Goal: Transaction & Acquisition: Download file/media

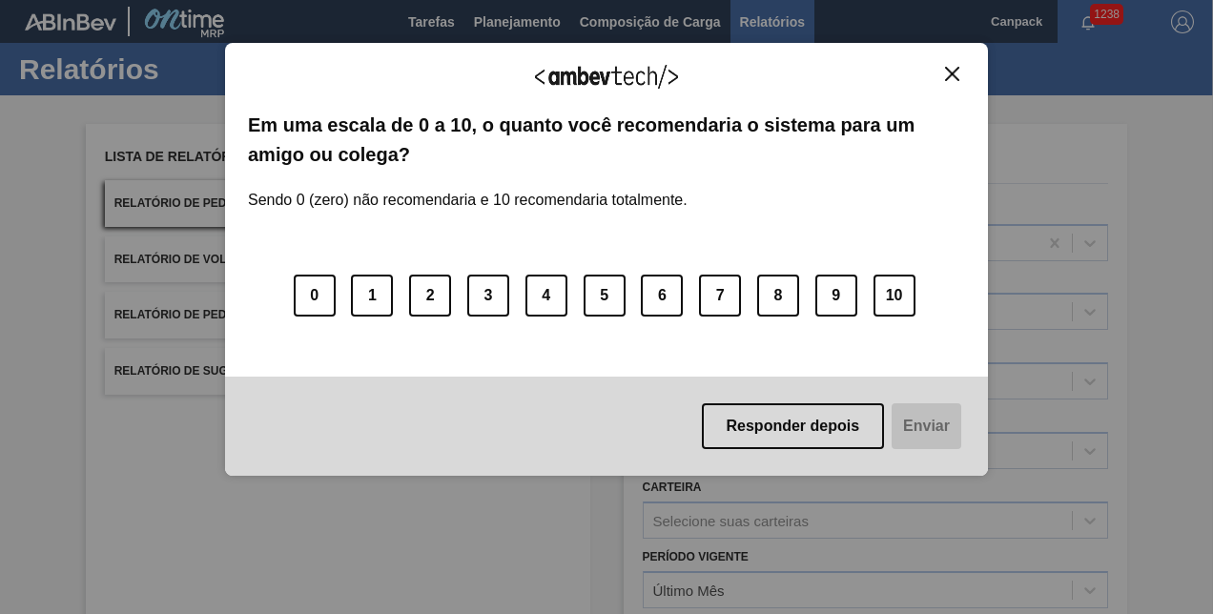
click at [958, 78] on img "Close" at bounding box center [952, 74] width 14 height 14
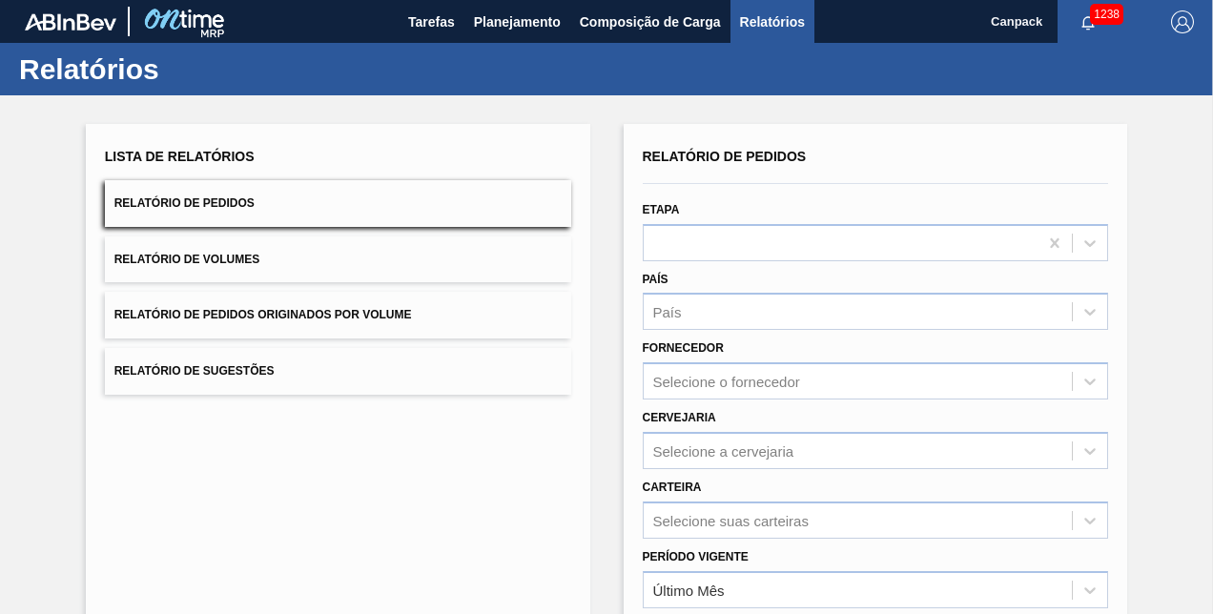
scroll to position [267, 0]
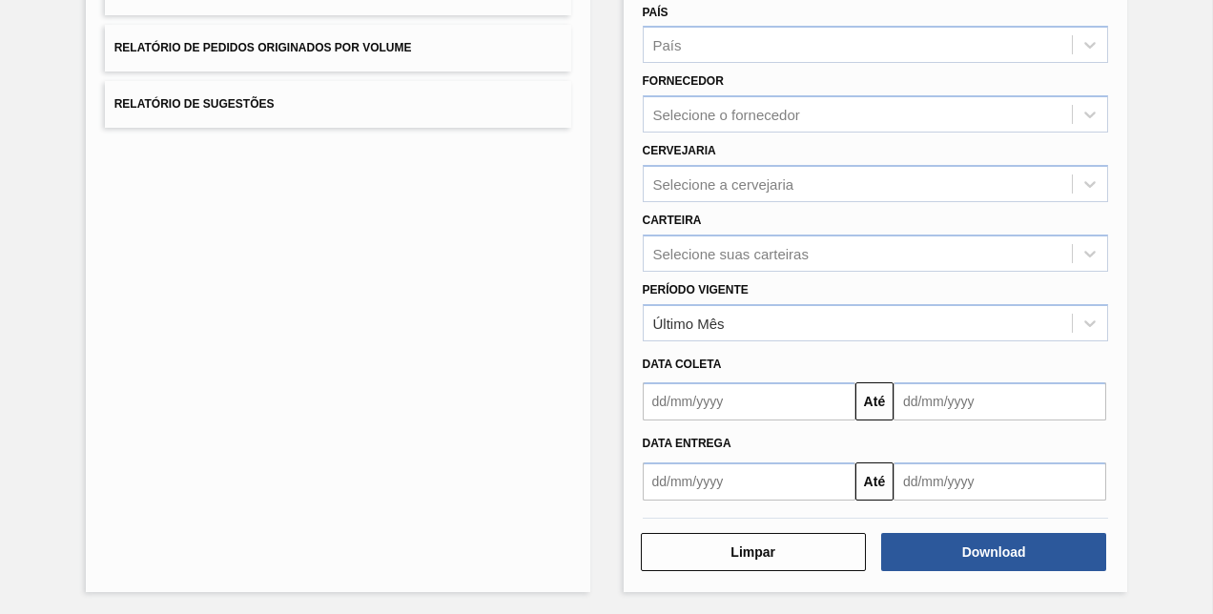
click at [729, 407] on input "text" at bounding box center [749, 402] width 213 height 38
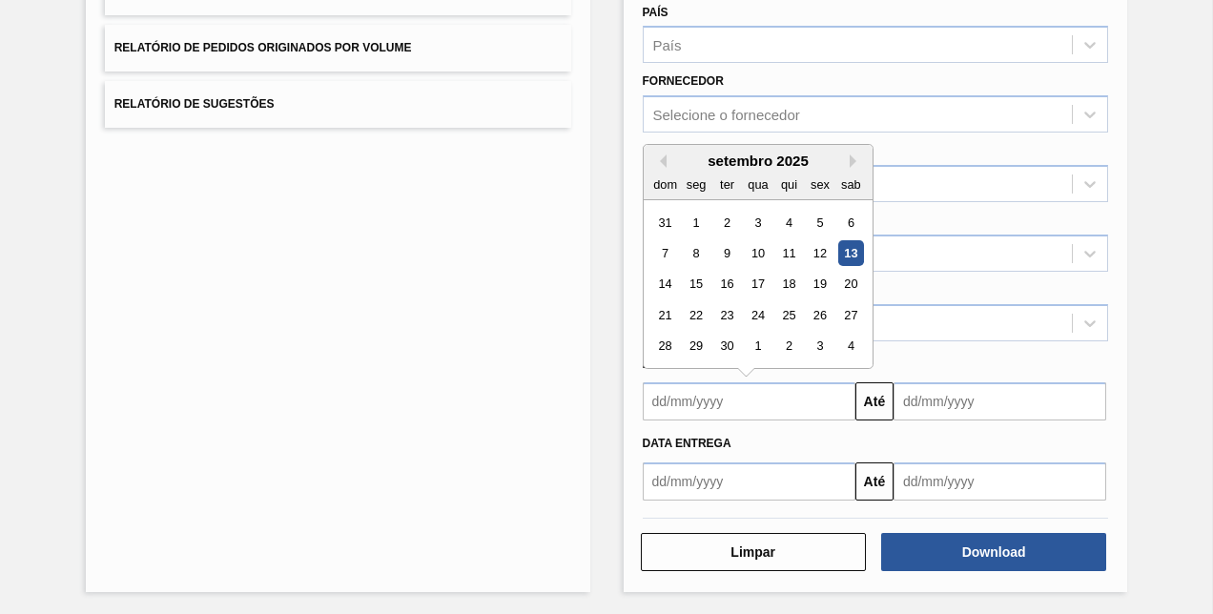
click at [864, 246] on div "7 8 9 10 11 12 13" at bounding box center [758, 253] width 217 height 31
click at [852, 251] on div "13" at bounding box center [851, 253] width 26 height 26
type input "[DATE]"
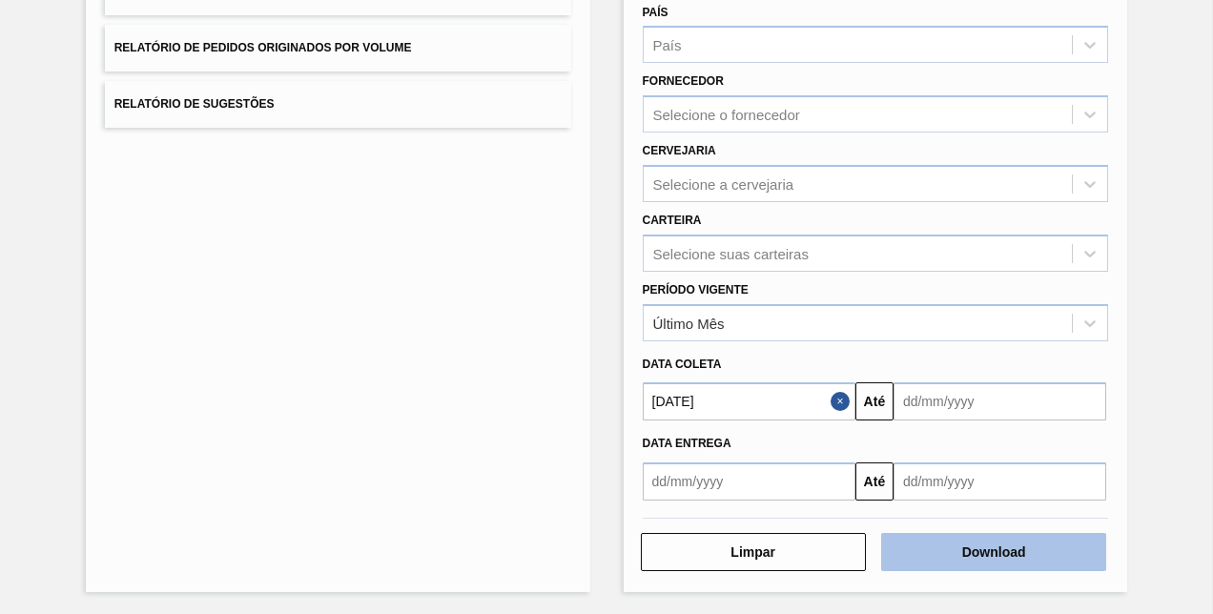
click at [929, 549] on button "Download" at bounding box center [993, 552] width 225 height 38
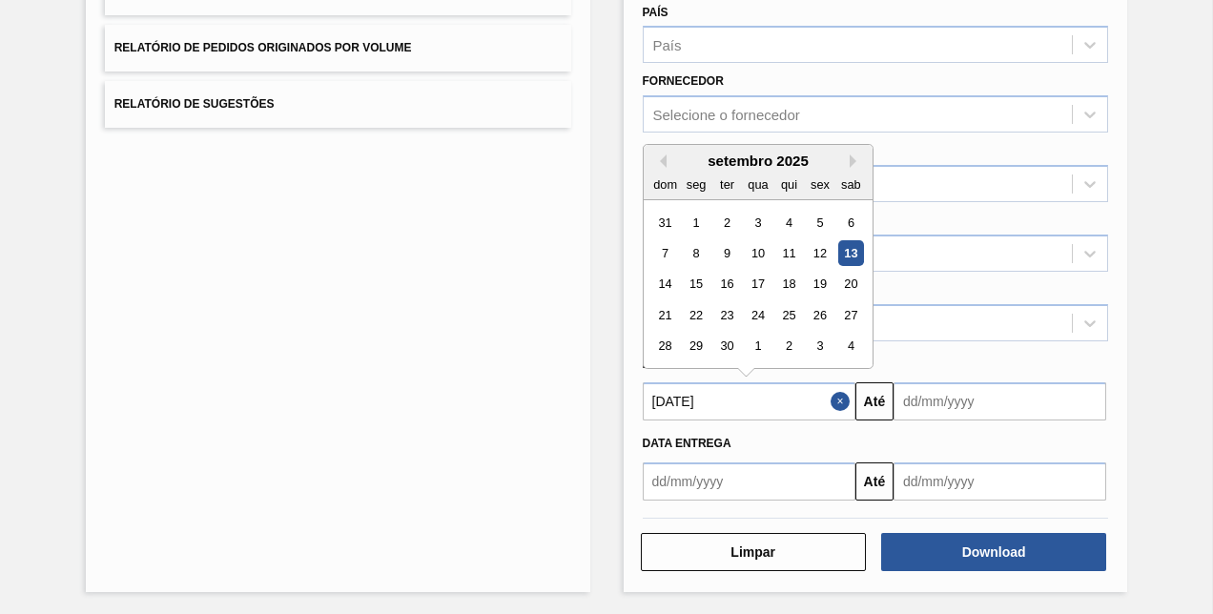
click at [775, 406] on input "[DATE]" at bounding box center [749, 402] width 213 height 38
click at [852, 253] on div "13" at bounding box center [851, 253] width 26 height 26
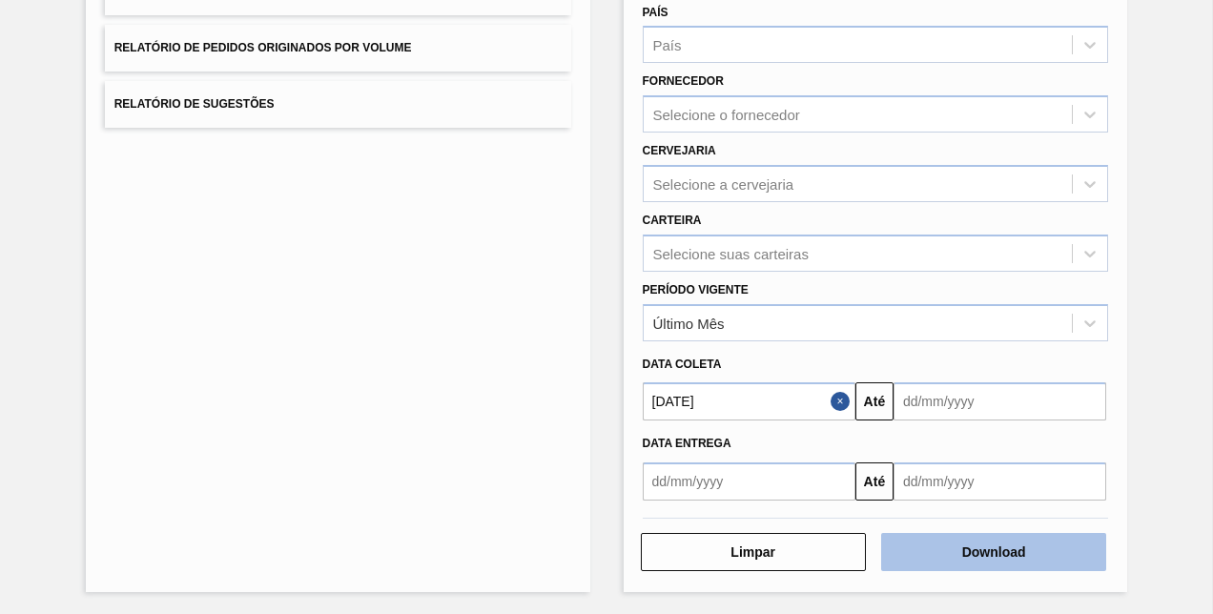
click at [1000, 549] on button "Download" at bounding box center [993, 552] width 225 height 38
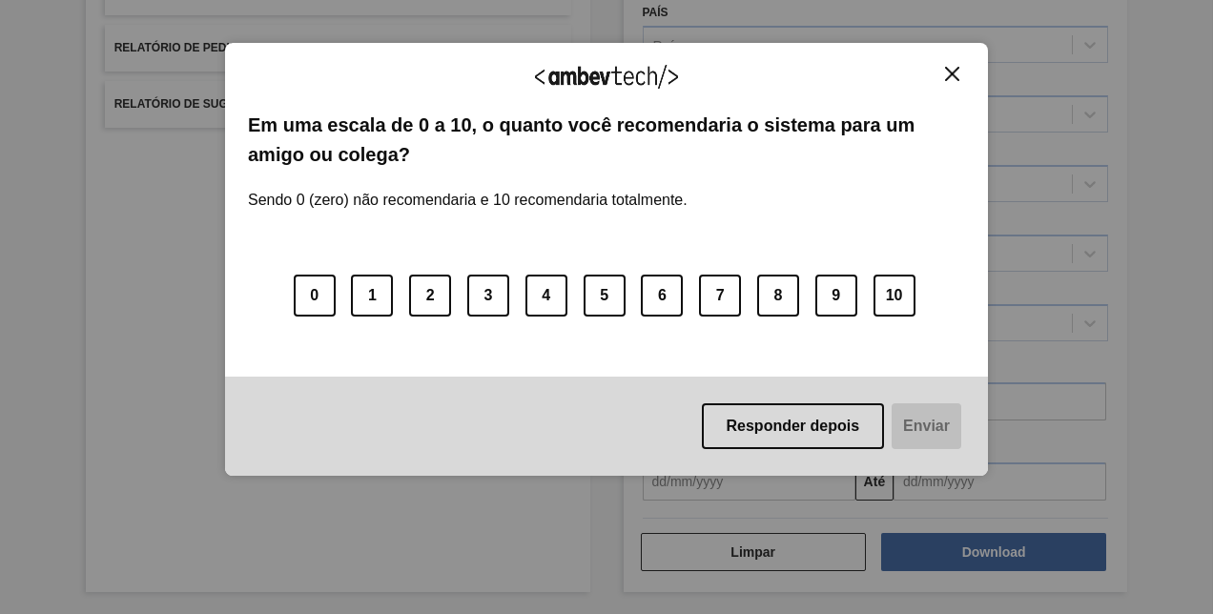
scroll to position [0, 0]
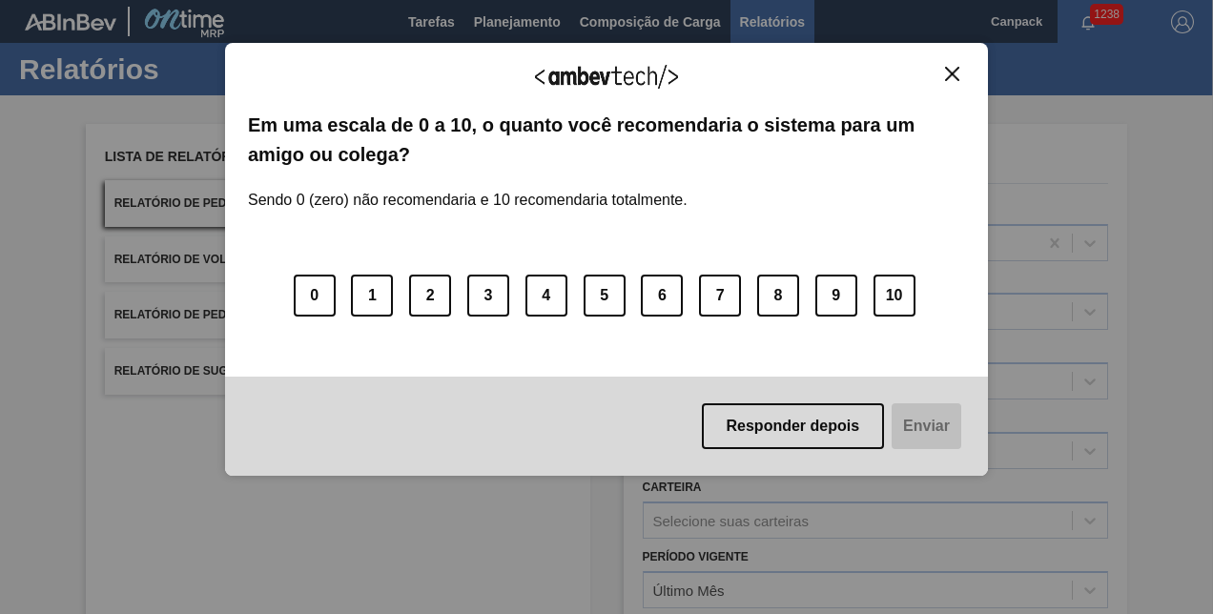
click at [944, 79] on button "Close" at bounding box center [953, 74] width 26 height 16
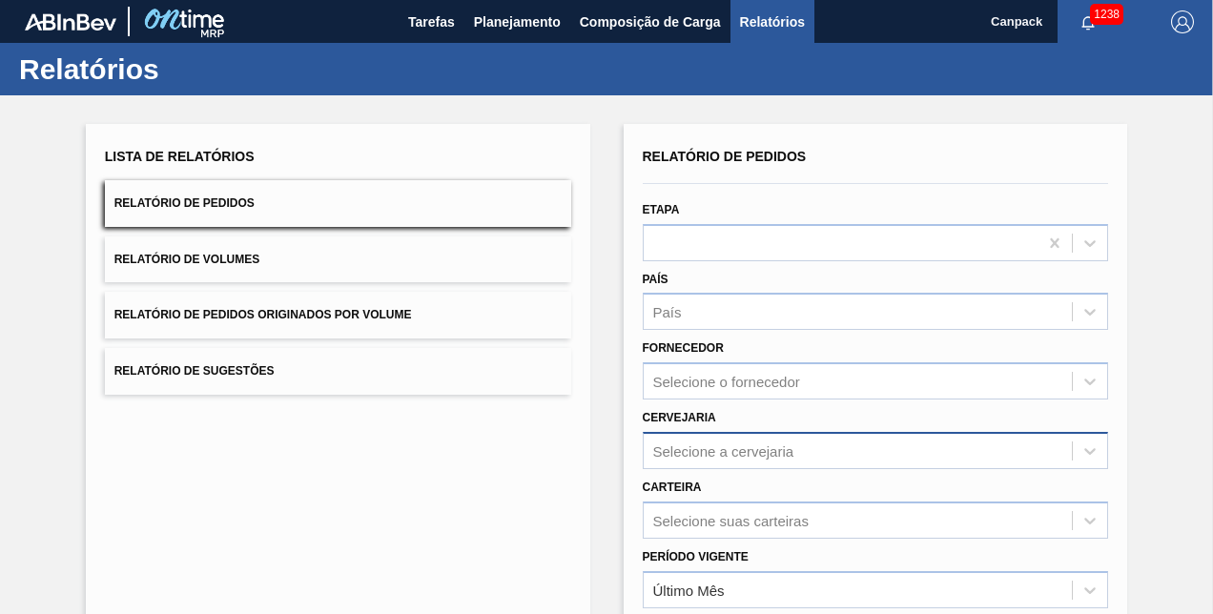
scroll to position [267, 0]
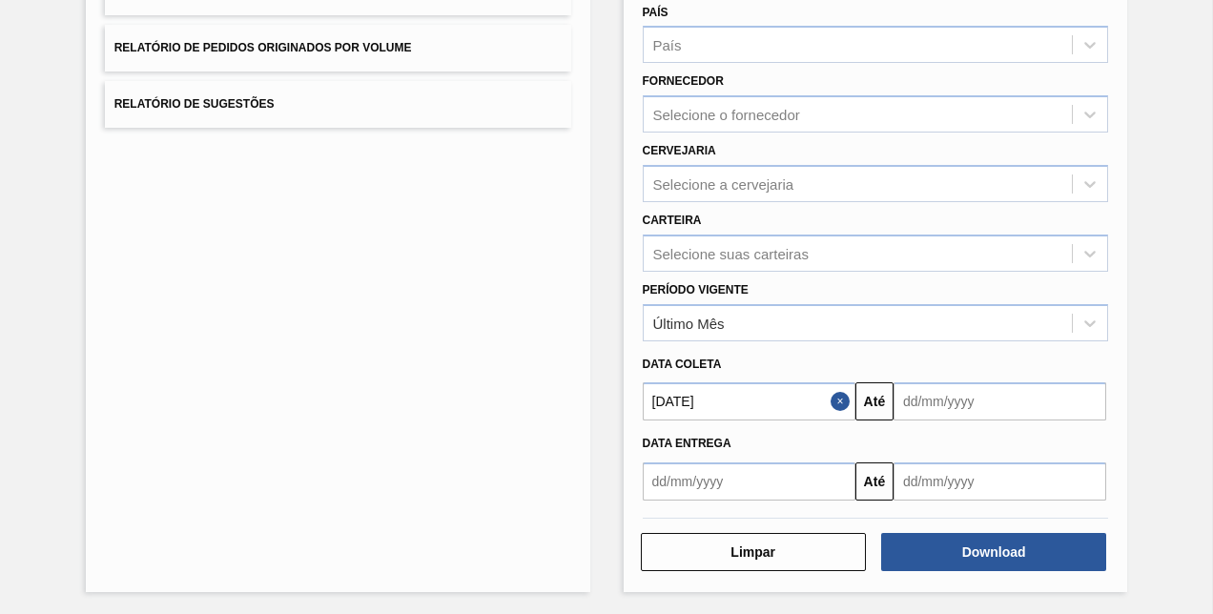
click at [768, 410] on input "[DATE]" at bounding box center [749, 402] width 213 height 38
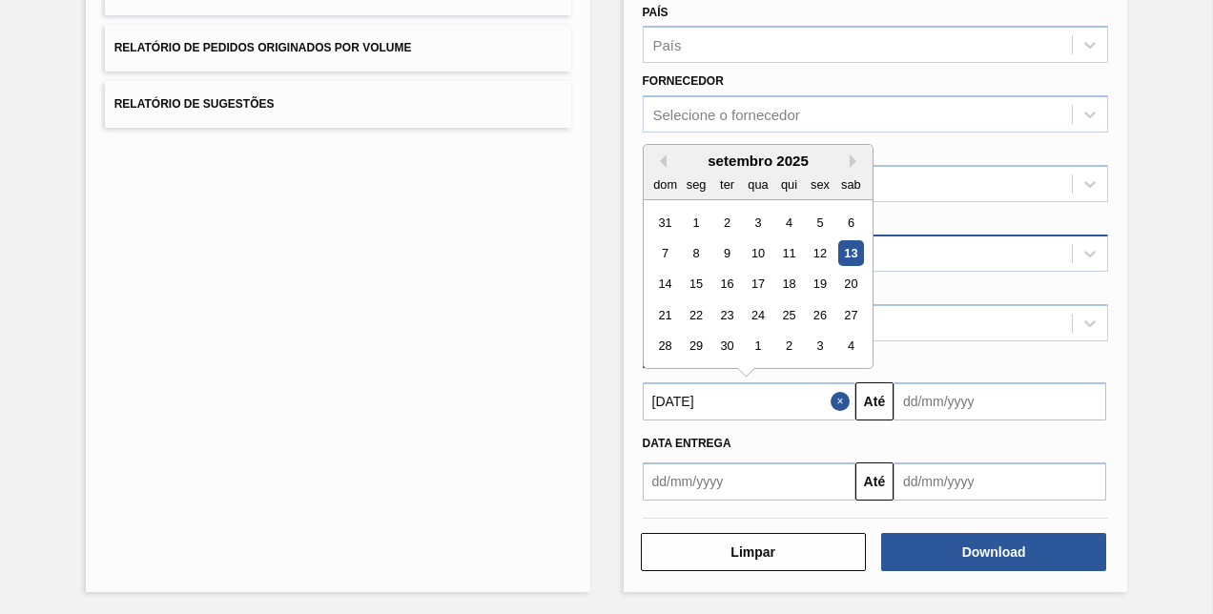
click at [854, 251] on div "13" at bounding box center [851, 253] width 26 height 26
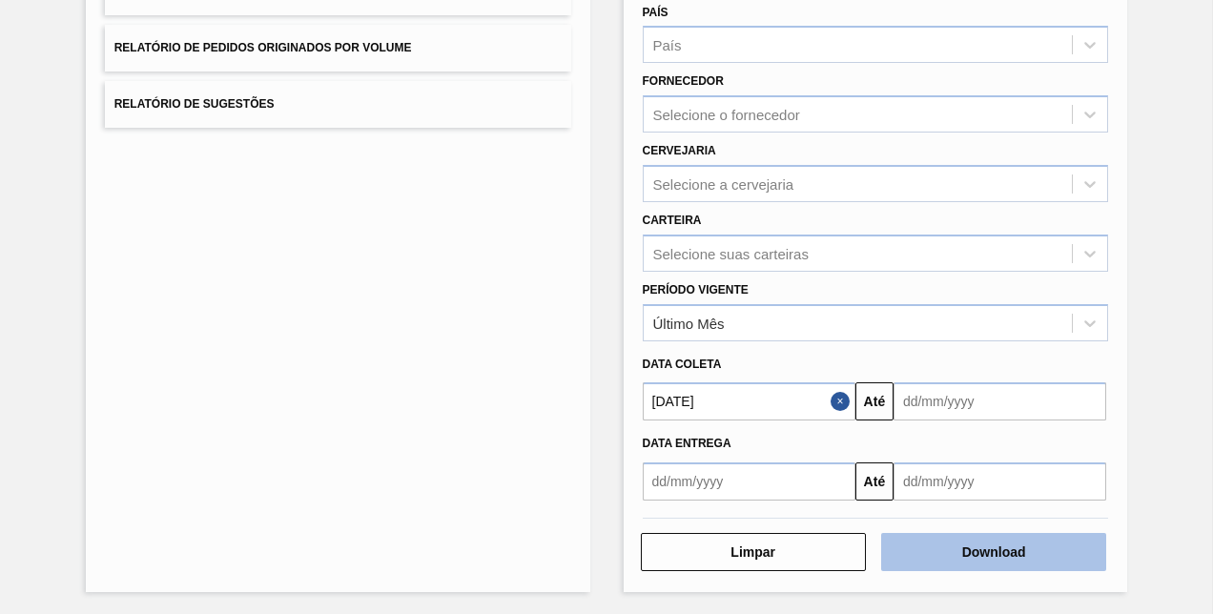
click at [1013, 544] on button "Download" at bounding box center [993, 552] width 225 height 38
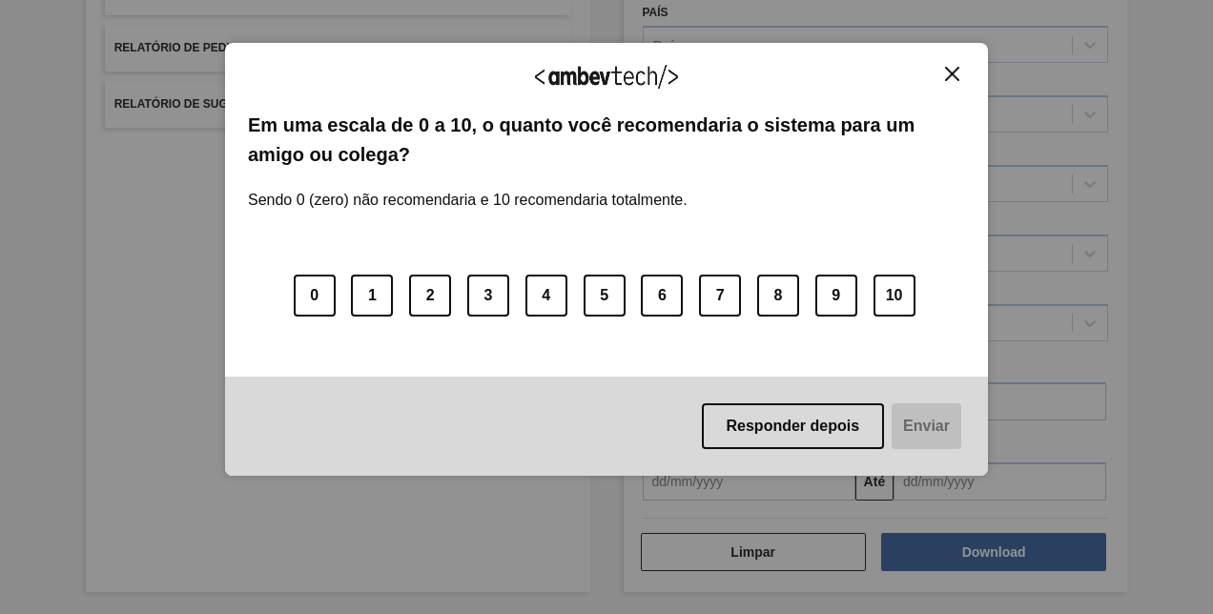
scroll to position [0, 0]
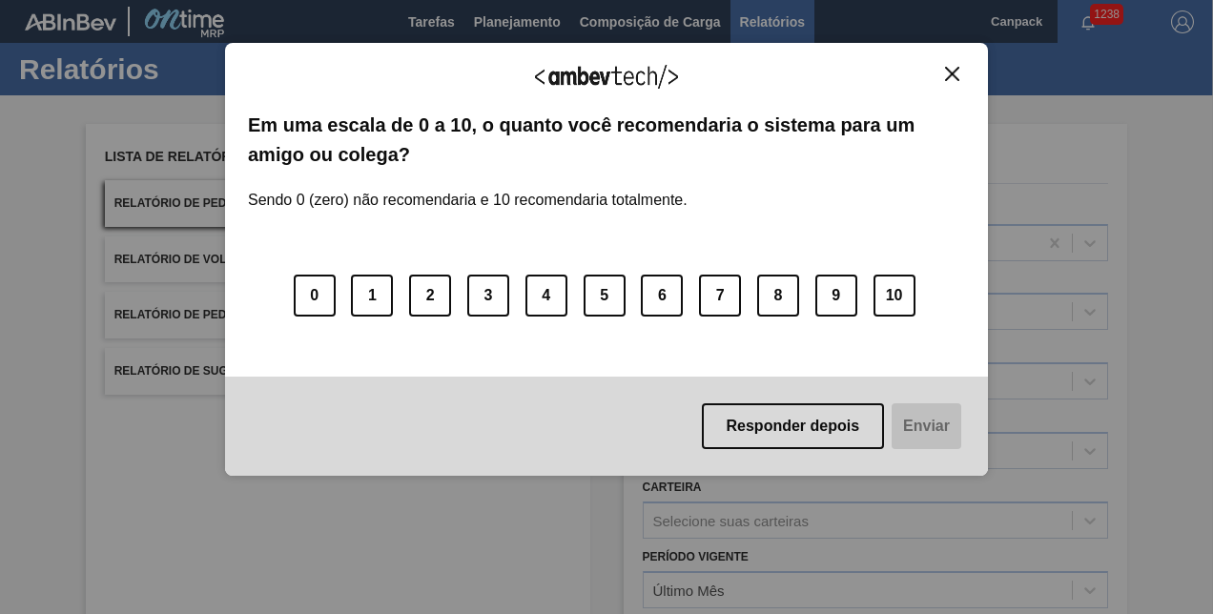
click at [959, 69] on img "Close" at bounding box center [952, 74] width 14 height 14
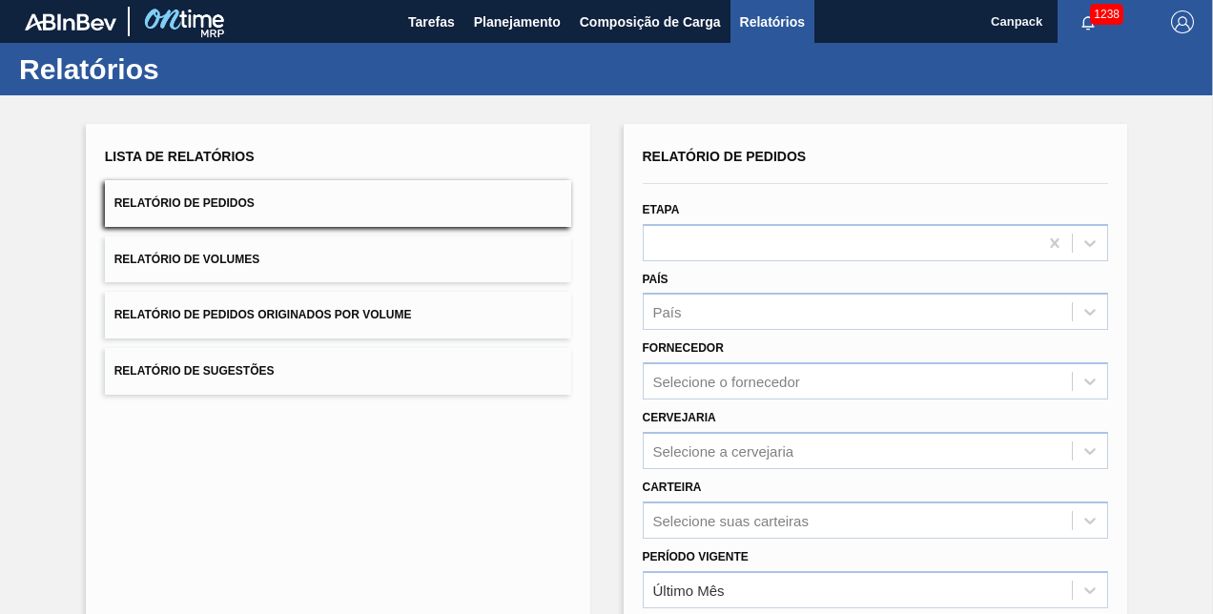
scroll to position [267, 0]
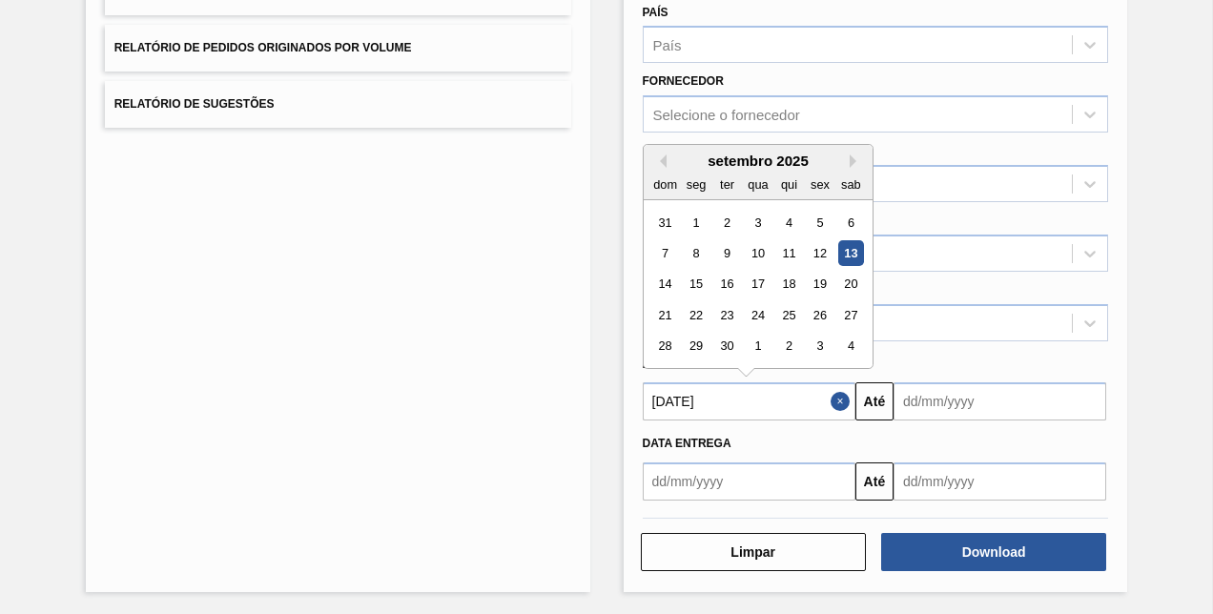
click at [794, 395] on input "[DATE]" at bounding box center [749, 402] width 213 height 38
click at [841, 254] on div "13" at bounding box center [851, 253] width 26 height 26
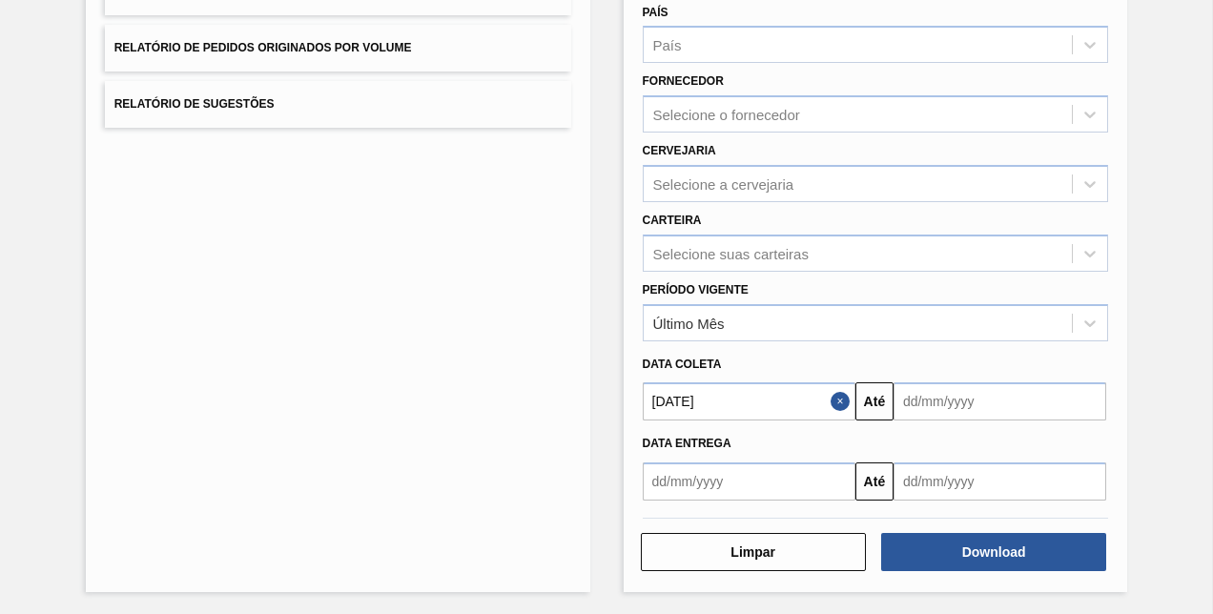
scroll to position [0, 0]
